Goal: Transaction & Acquisition: Purchase product/service

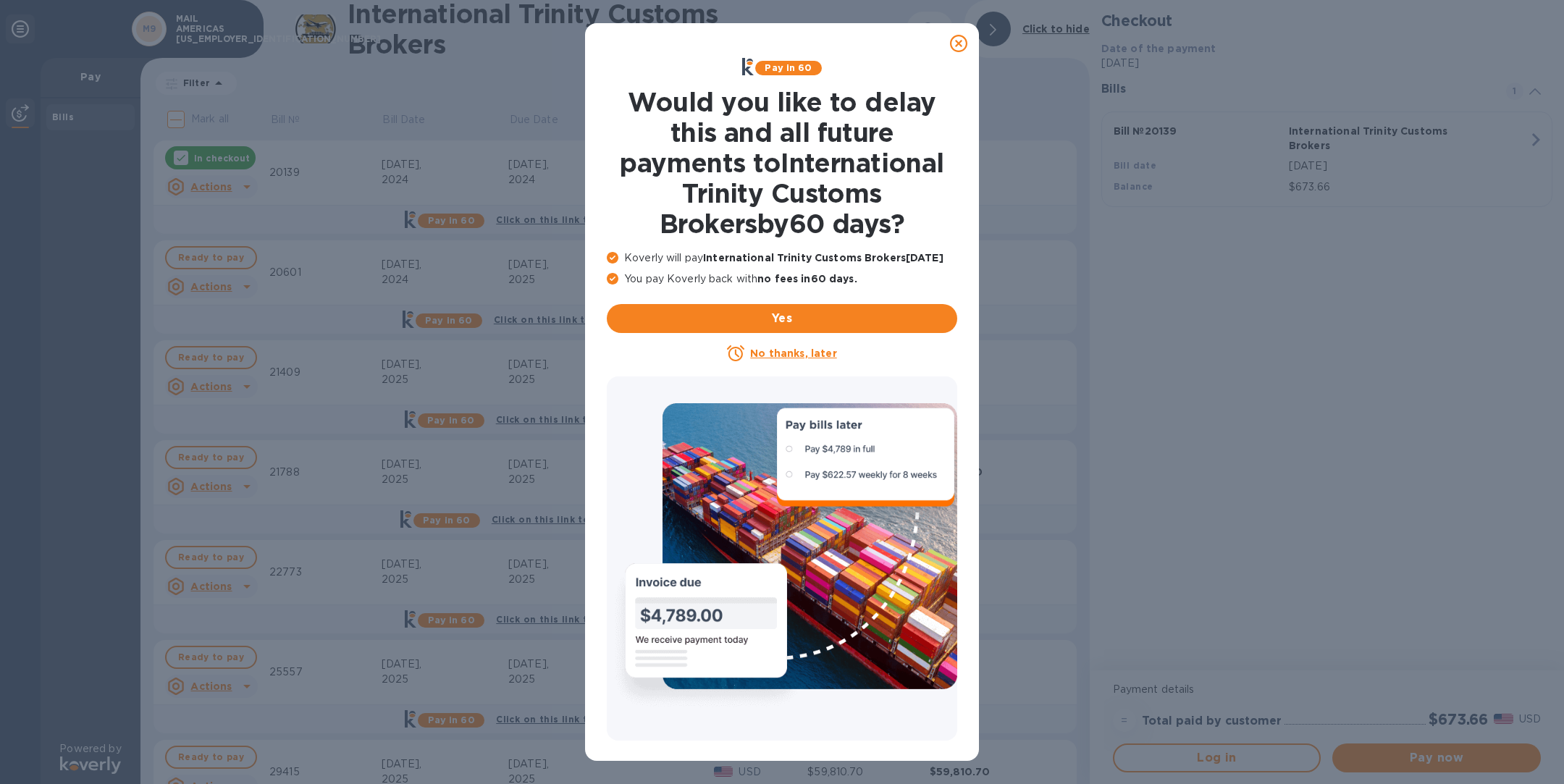
click at [958, 49] on icon at bounding box center [959, 44] width 17 height 17
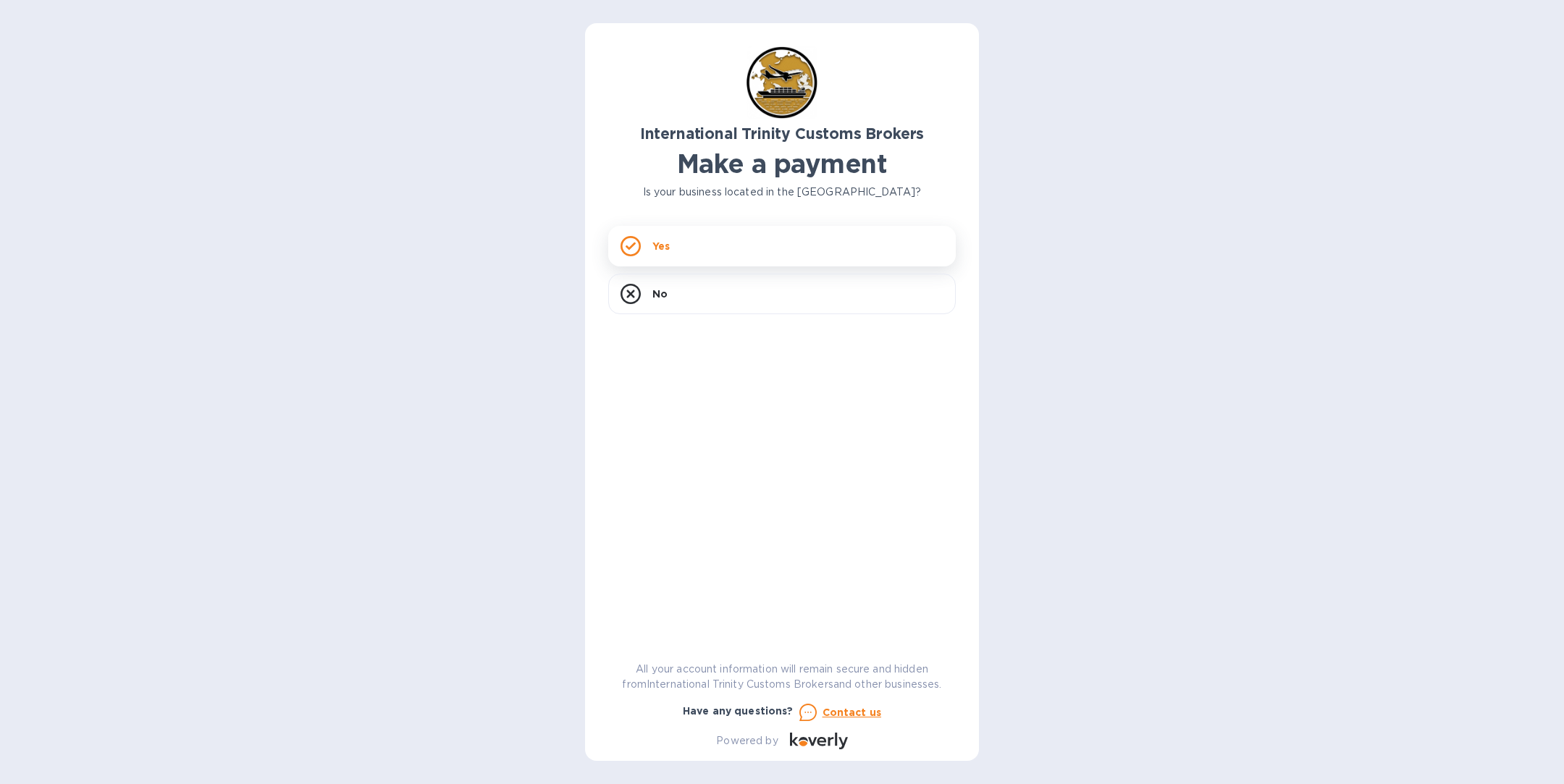
click at [718, 253] on div "Yes" at bounding box center [782, 246] width 348 height 40
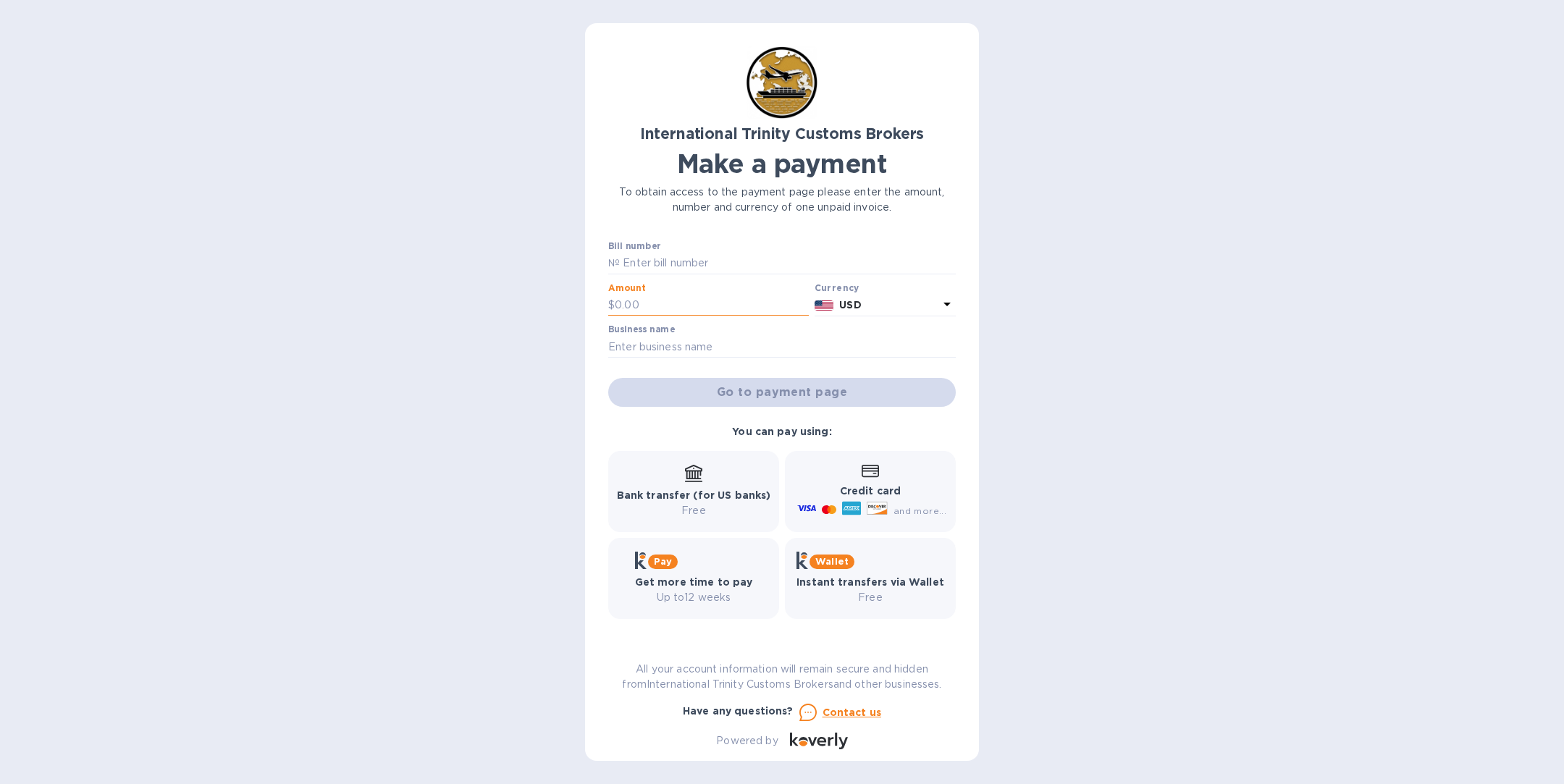
click at [653, 305] on input "text" at bounding box center [711, 305] width 194 height 21
click at [653, 264] on input "text" at bounding box center [788, 263] width 336 height 21
paste input "25059"
type input "25059"
click at [700, 296] on input "text" at bounding box center [711, 305] width 194 height 21
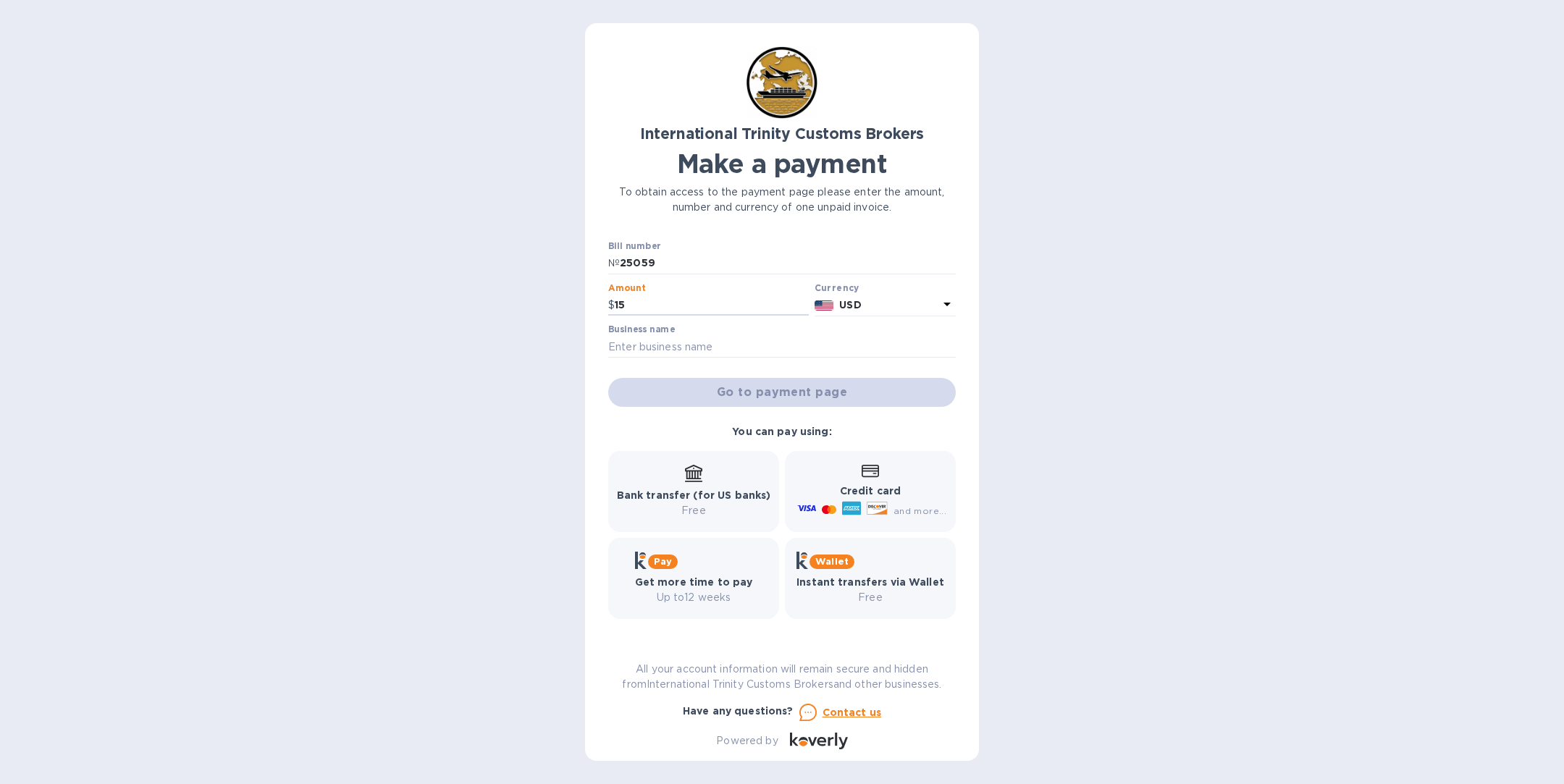
type input "15"
click at [704, 335] on div "Business name" at bounding box center [782, 341] width 348 height 33
click at [689, 348] on input "text" at bounding box center [782, 346] width 348 height 21
paste input "EP- AMERICA INC"
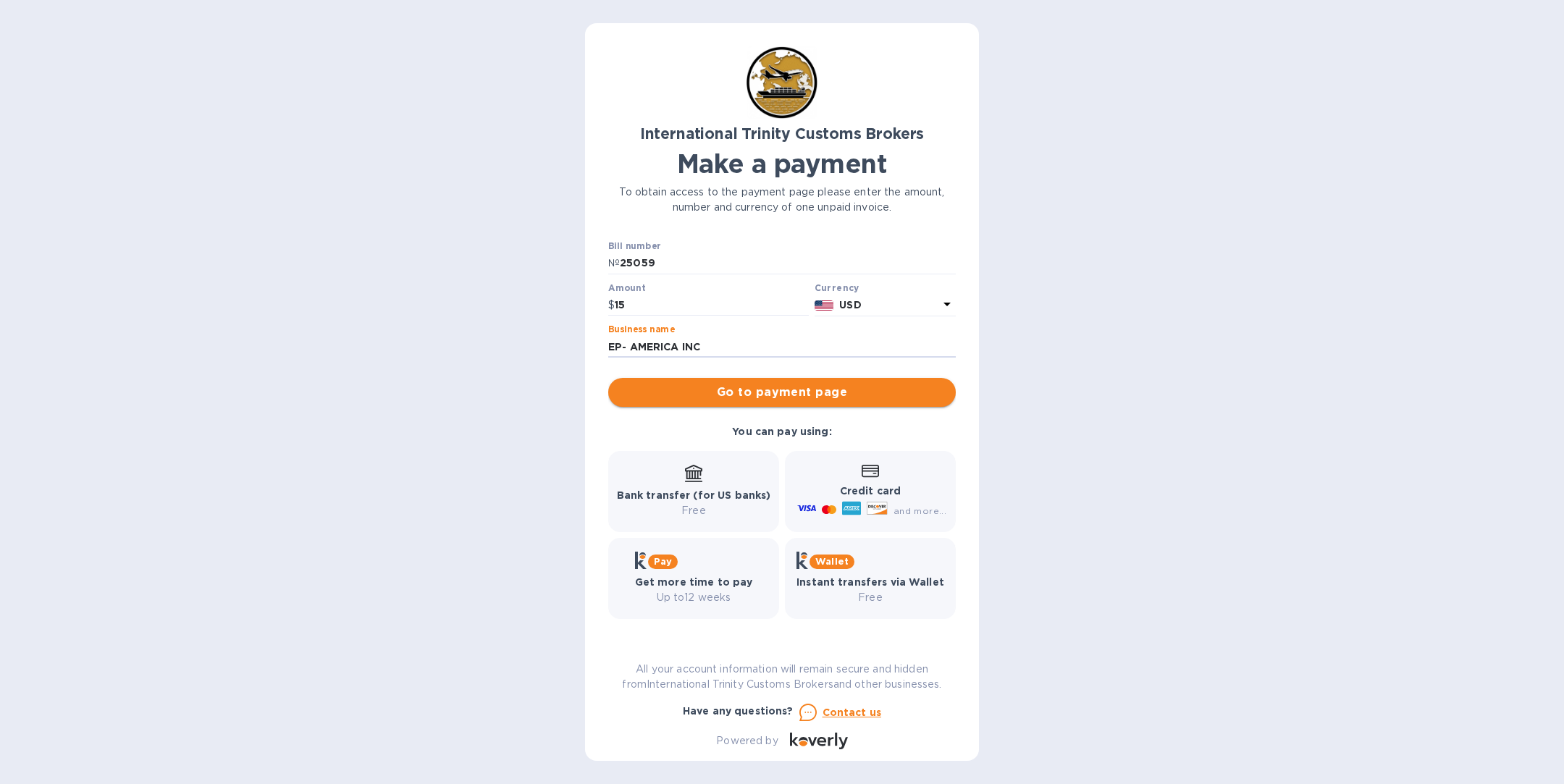
type input "EP- AMERICA INC"
click at [749, 394] on span "Go to payment page" at bounding box center [782, 392] width 325 height 17
